Goal: Task Accomplishment & Management: Use online tool/utility

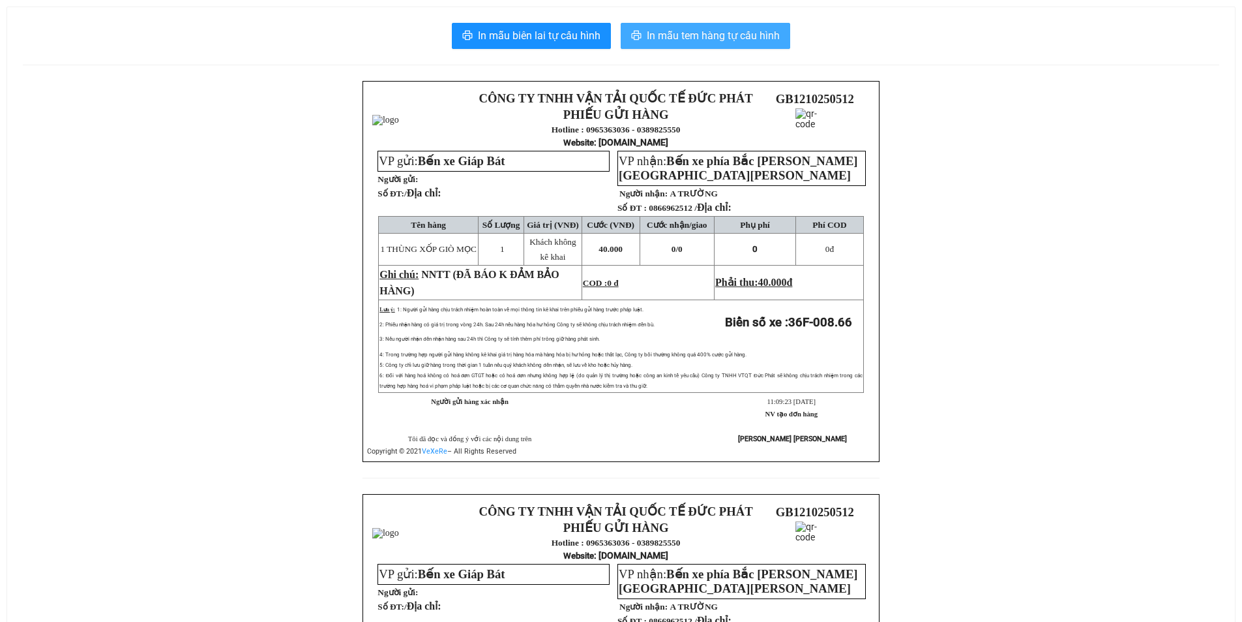
click at [673, 41] on span "In mẫu tem hàng tự cấu hình" at bounding box center [713, 35] width 133 height 16
click at [650, 38] on span "In mẫu tem hàng tự cấu hình" at bounding box center [713, 35] width 133 height 16
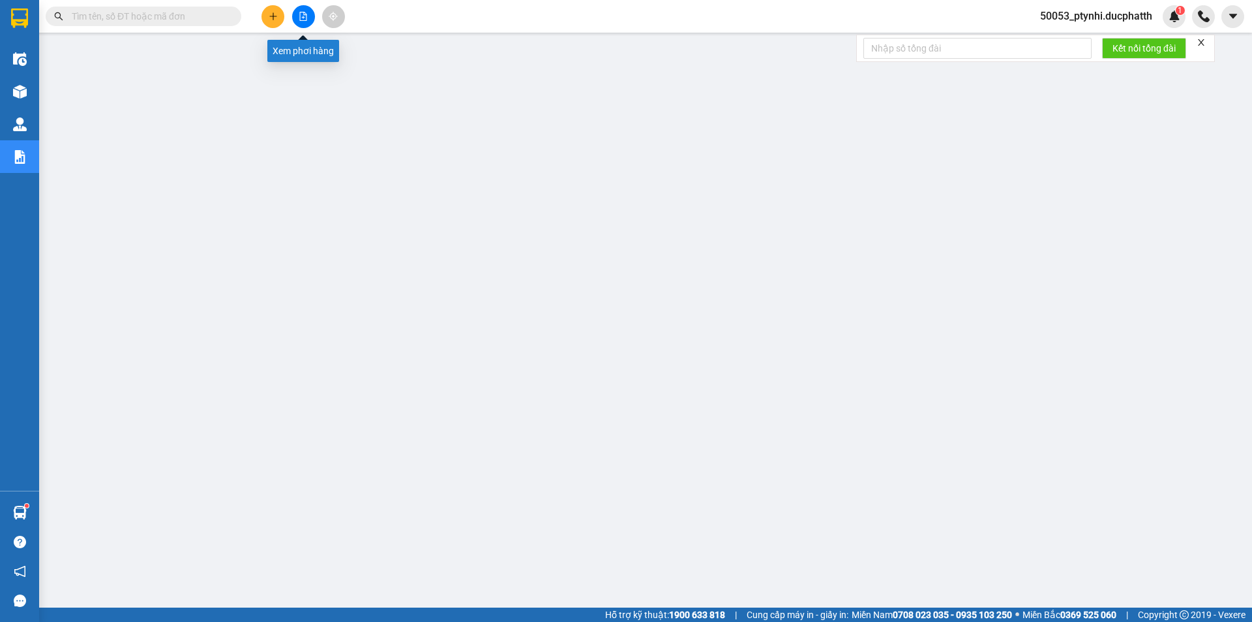
click at [301, 18] on icon "file-add" at bounding box center [303, 16] width 9 height 9
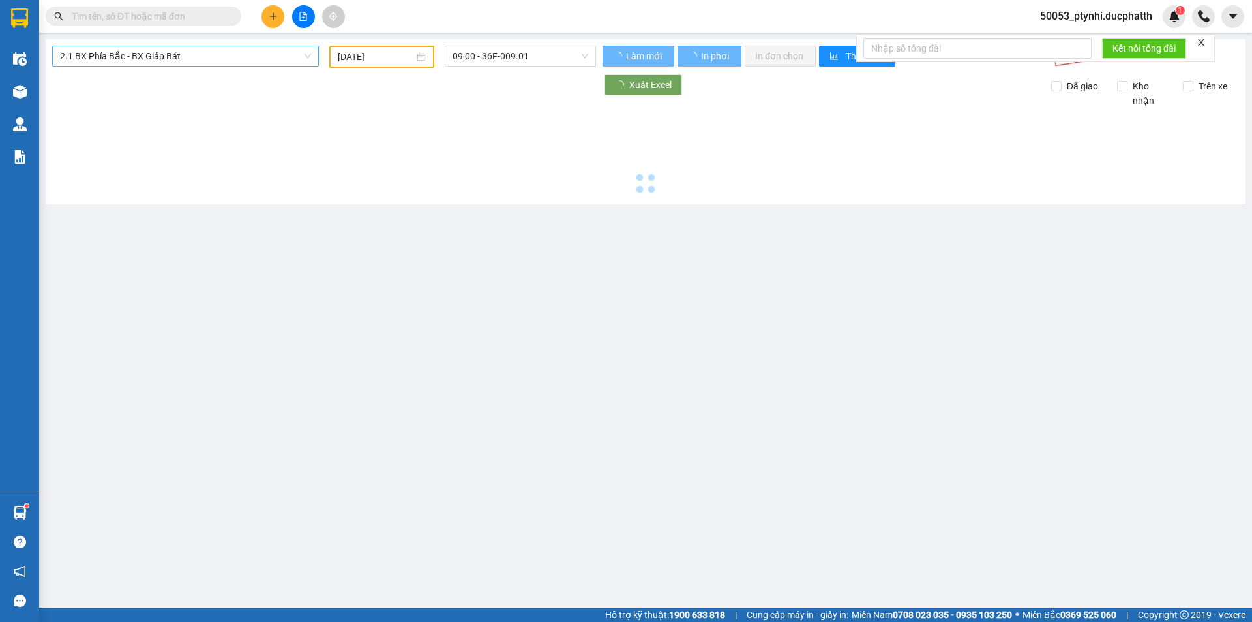
type input "[DATE]"
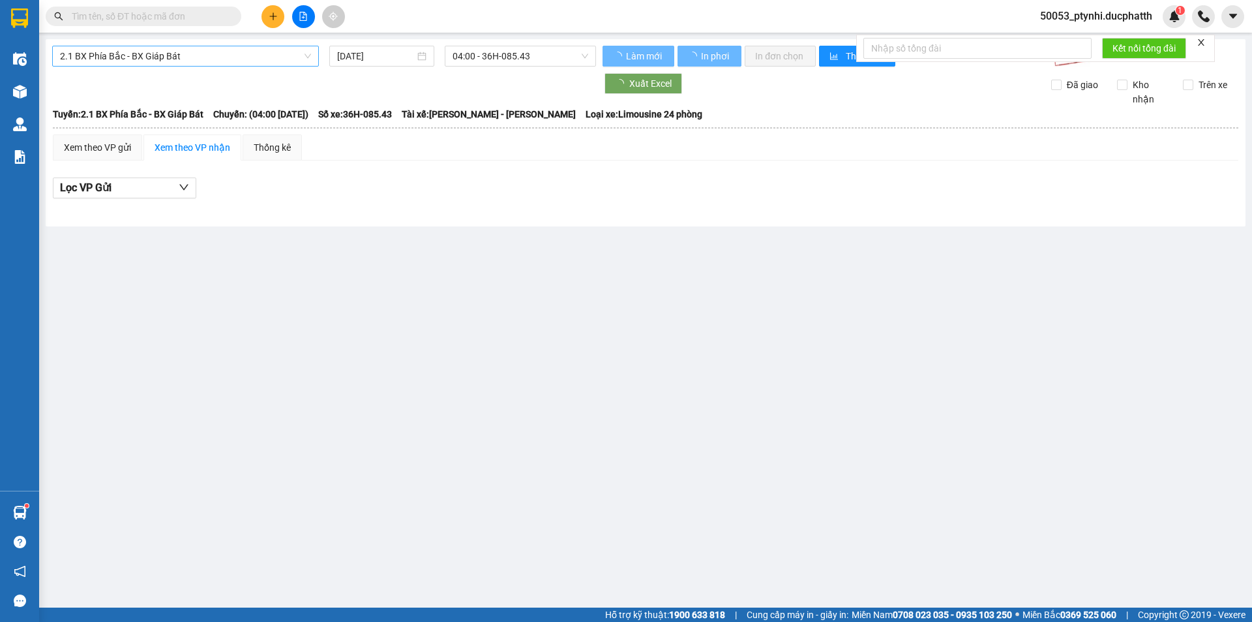
click at [203, 63] on span "2.1 BX Phía Bắc - BX Giáp Bát" at bounding box center [185, 56] width 251 height 20
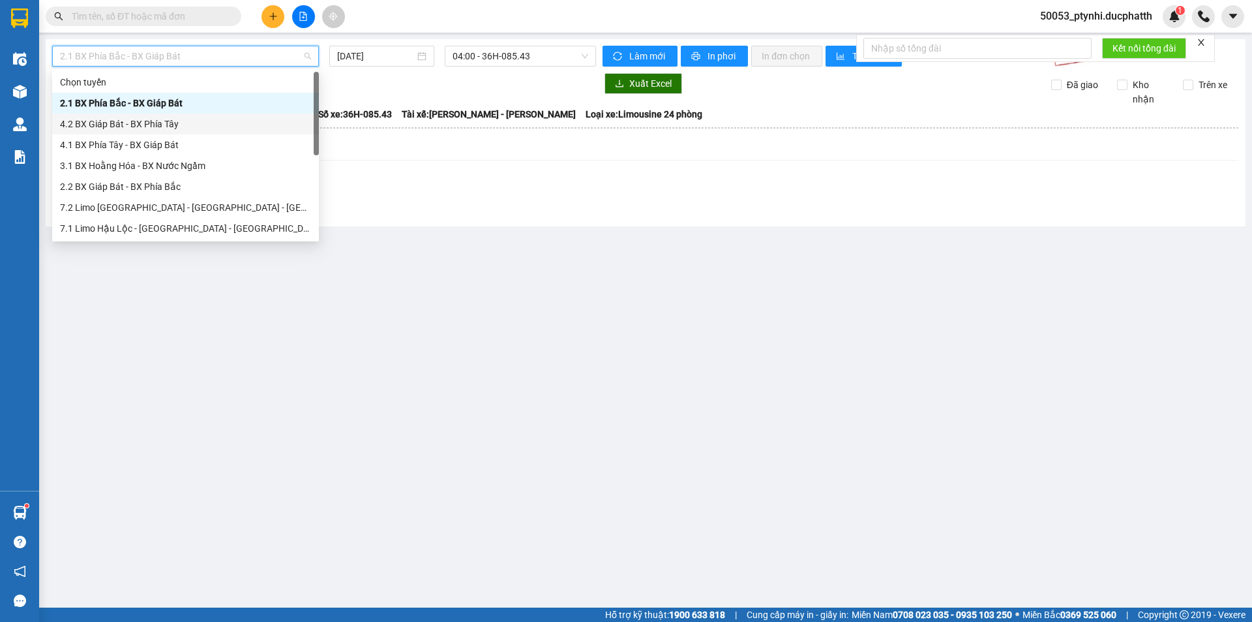
click at [141, 132] on div "4.2 BX Giáp Bát - BX Phía Tây" at bounding box center [185, 123] width 267 height 21
type input "[DATE]"
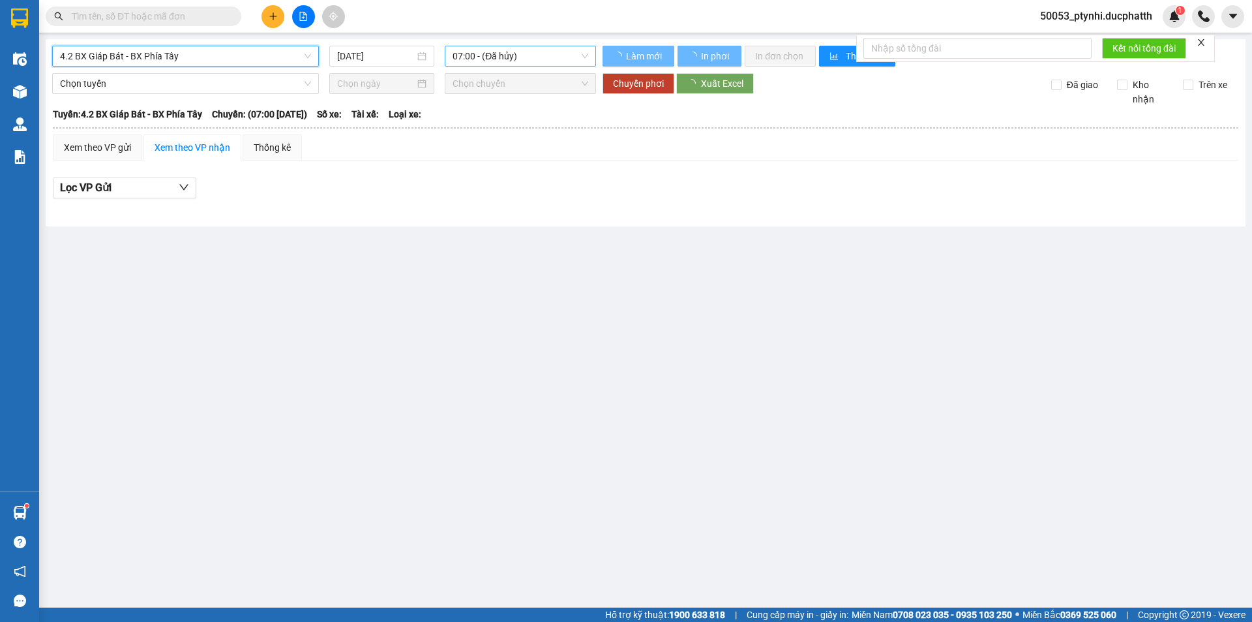
click at [482, 59] on span "07:00 - (Đã hủy)" at bounding box center [521, 56] width 136 height 20
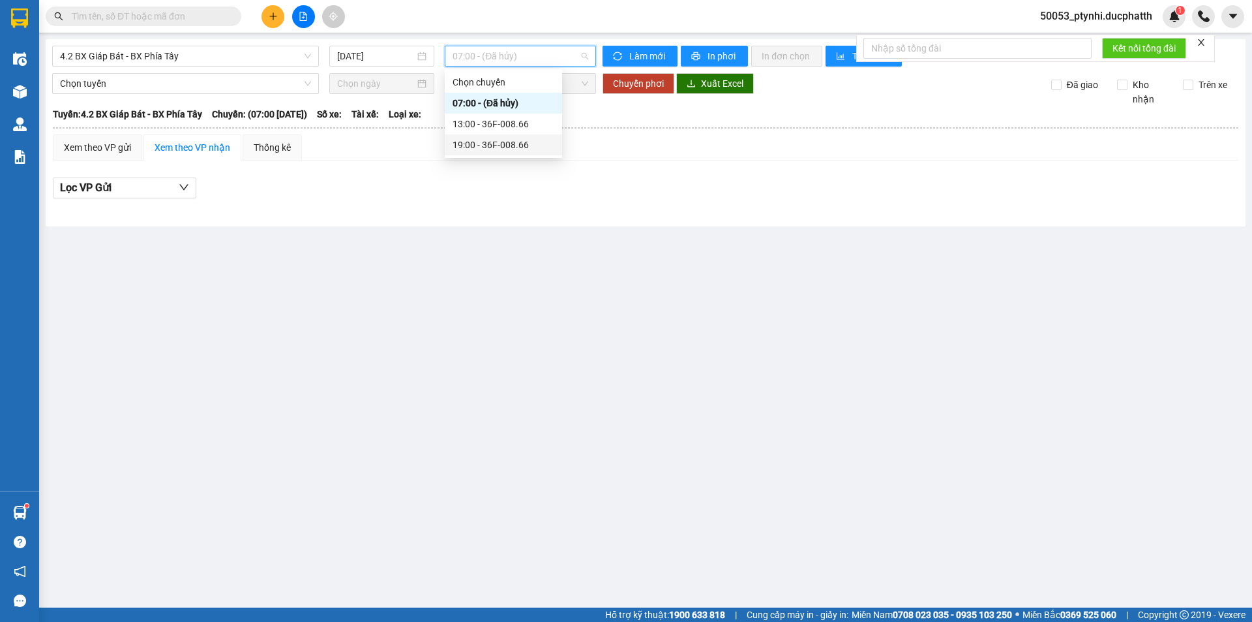
click at [473, 133] on div "13:00 - 36F-008.66" at bounding box center [503, 123] width 117 height 21
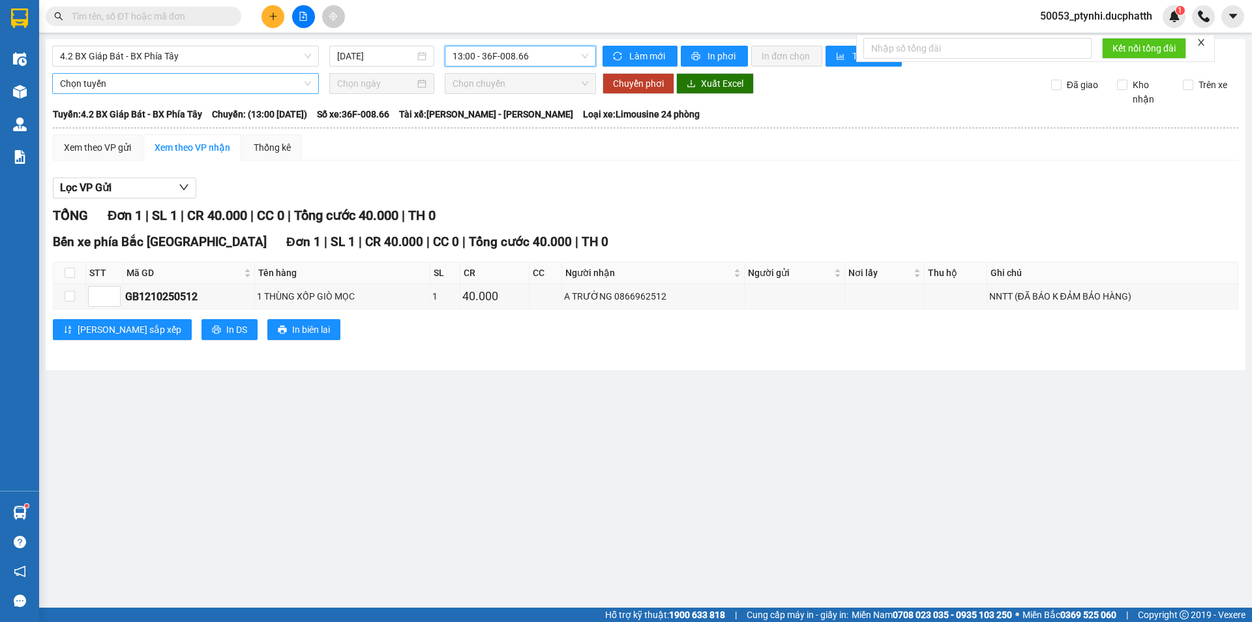
click at [183, 77] on span "Chọn tuyến" at bounding box center [185, 84] width 251 height 20
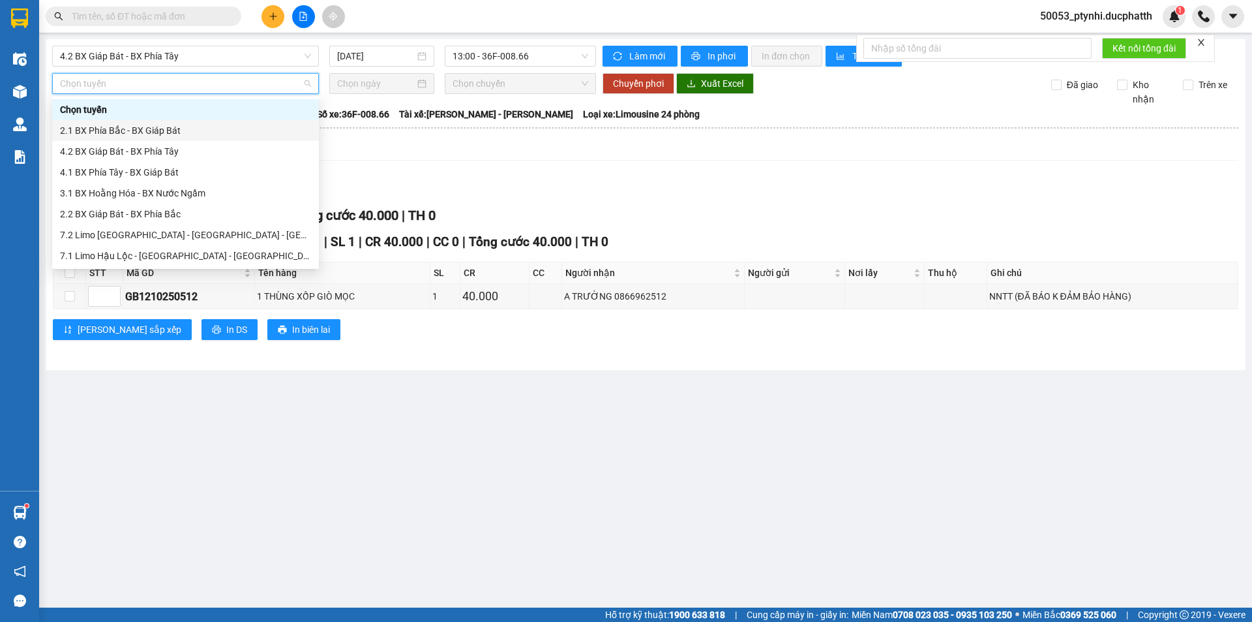
drag, startPoint x: 126, startPoint y: 151, endPoint x: 126, endPoint y: 130, distance: 20.2
click at [126, 130] on div "Chọn tuyến 2.1 BX Phía Bắc - BX Giáp Bát 4.2 BX Giáp Bát - BX Phía Tây 4.1 BX P…" at bounding box center [185, 203] width 267 height 209
click at [134, 217] on div "2.2 BX Giáp Bát - BX Phía Bắc" at bounding box center [185, 214] width 251 height 14
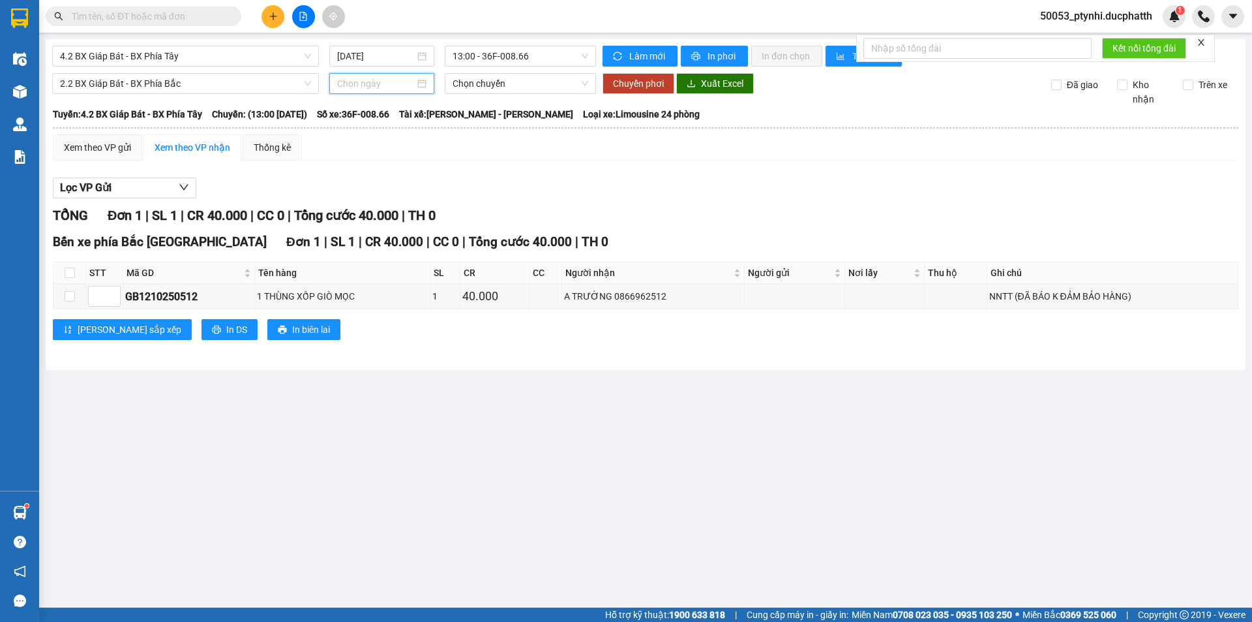
click at [346, 82] on input at bounding box center [376, 83] width 78 height 14
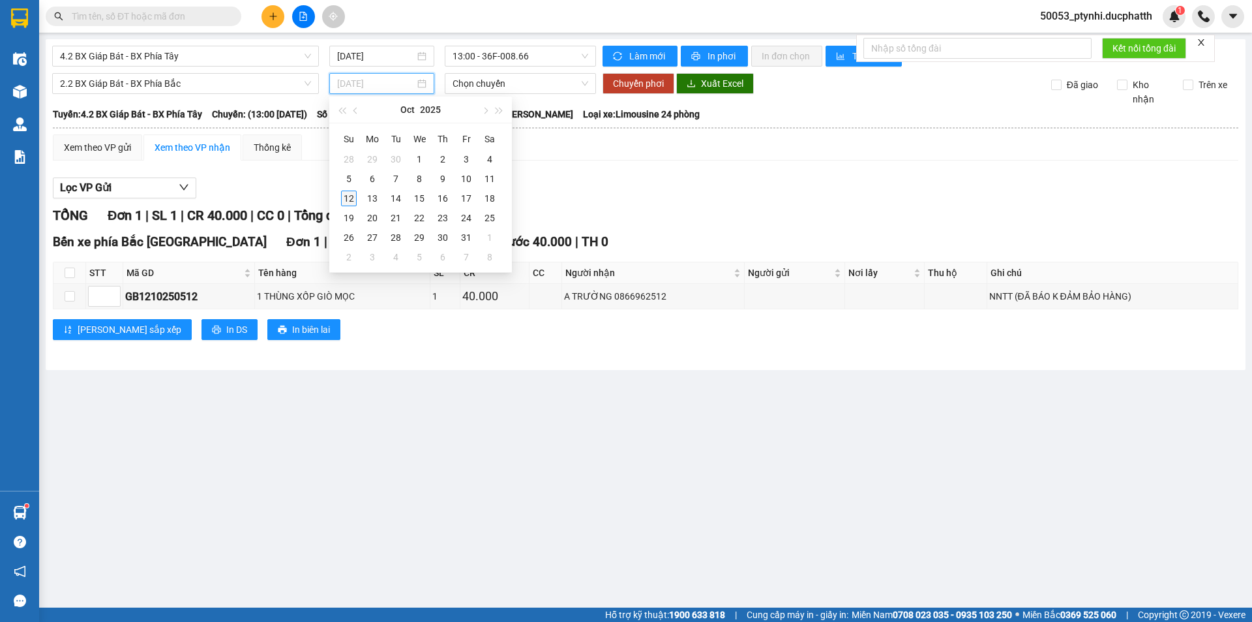
type input "[DATE]"
click at [353, 198] on div "12" at bounding box center [349, 198] width 16 height 16
type input "[DATE]"
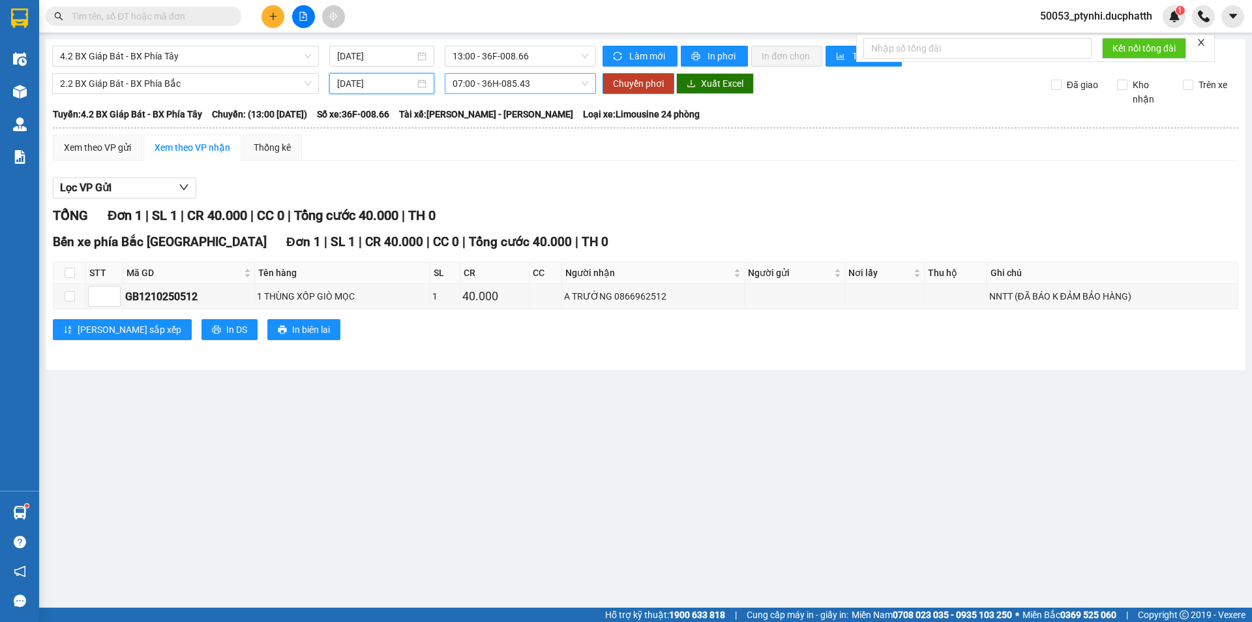
click at [467, 84] on span "07:00 - 36H-085.43" at bounding box center [521, 84] width 136 height 20
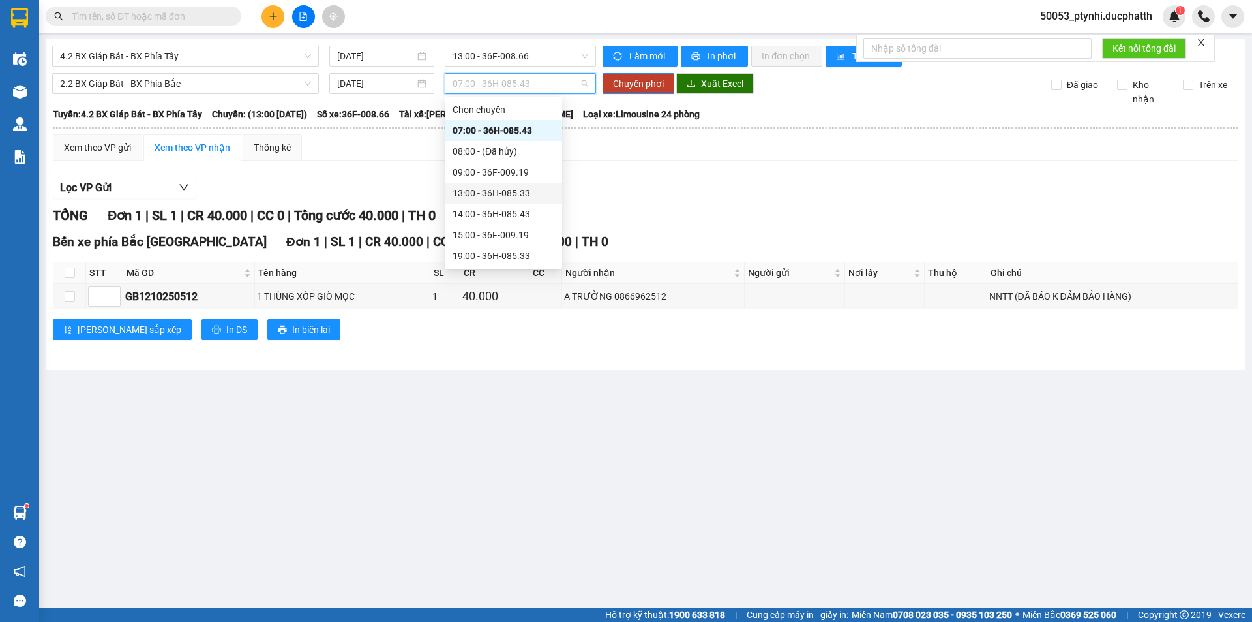
click at [479, 194] on div "13:00 - 36H-085.33" at bounding box center [504, 193] width 102 height 14
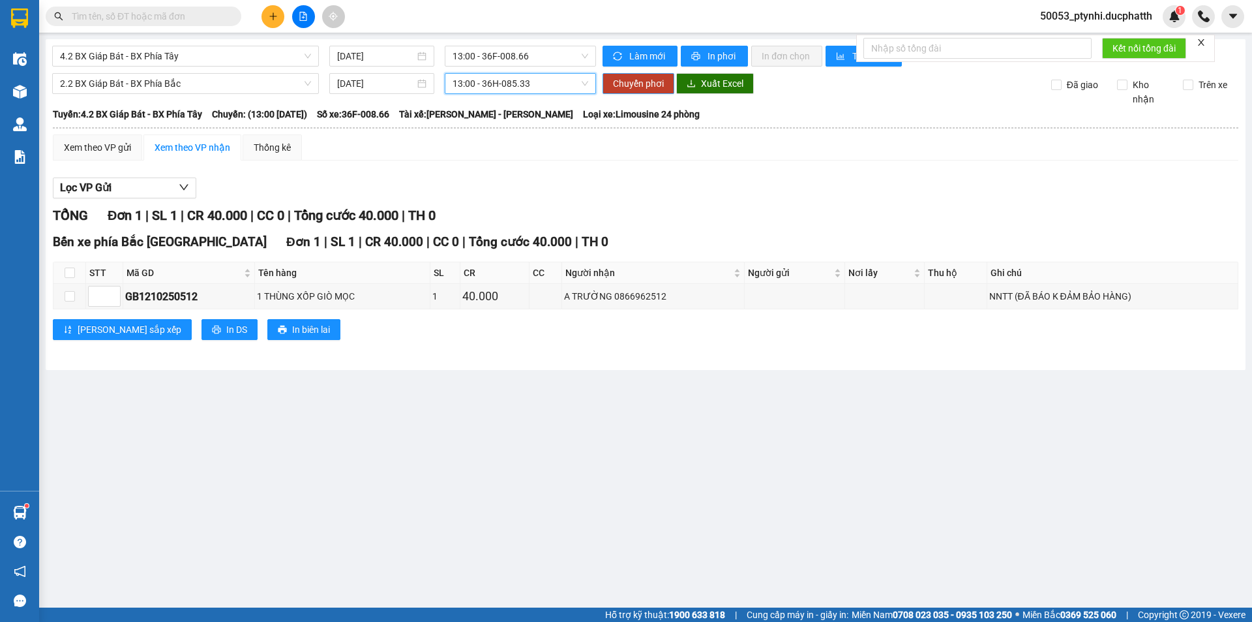
click at [619, 85] on span "Chuyển phơi" at bounding box center [638, 83] width 51 height 14
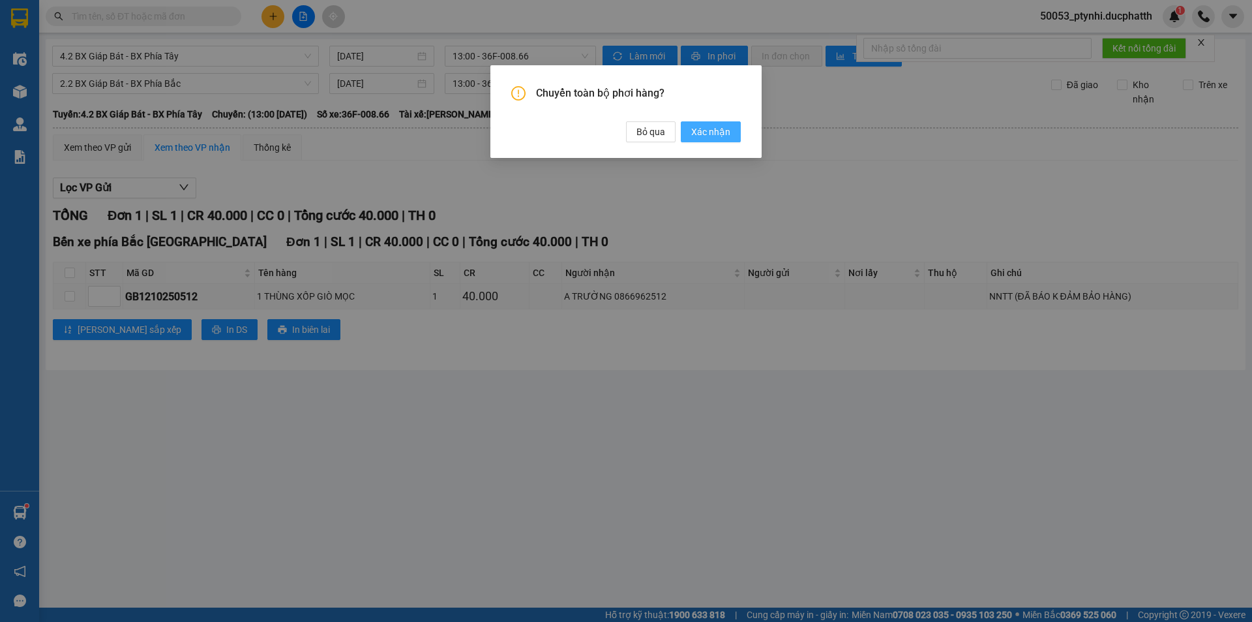
click at [695, 137] on span "Xác nhận" at bounding box center [710, 132] width 39 height 14
